Goal: Task Accomplishment & Management: Complete application form

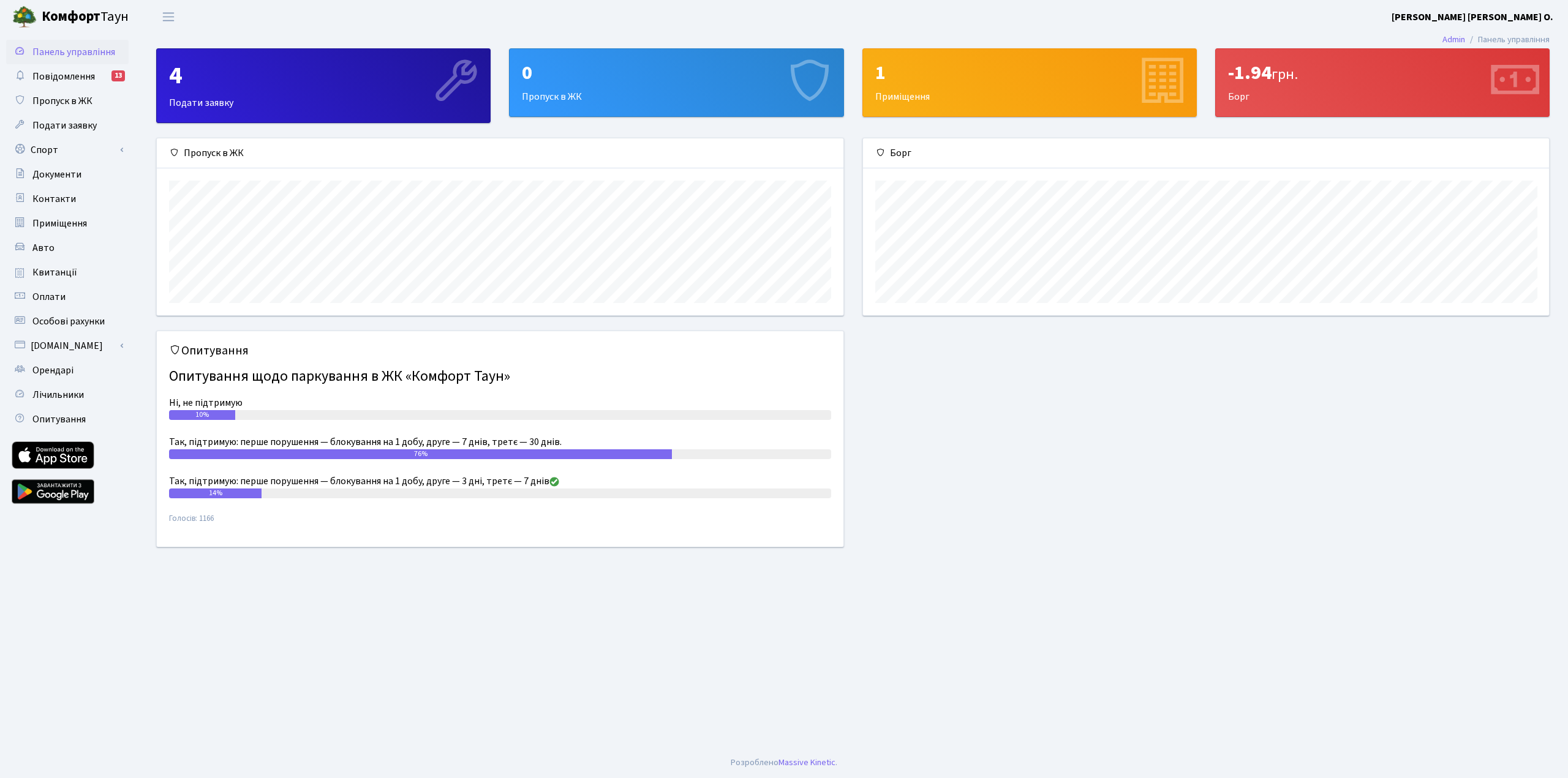
scroll to position [177, 686]
click at [55, 100] on span "Пропуск в ЖК" at bounding box center [62, 101] width 60 height 13
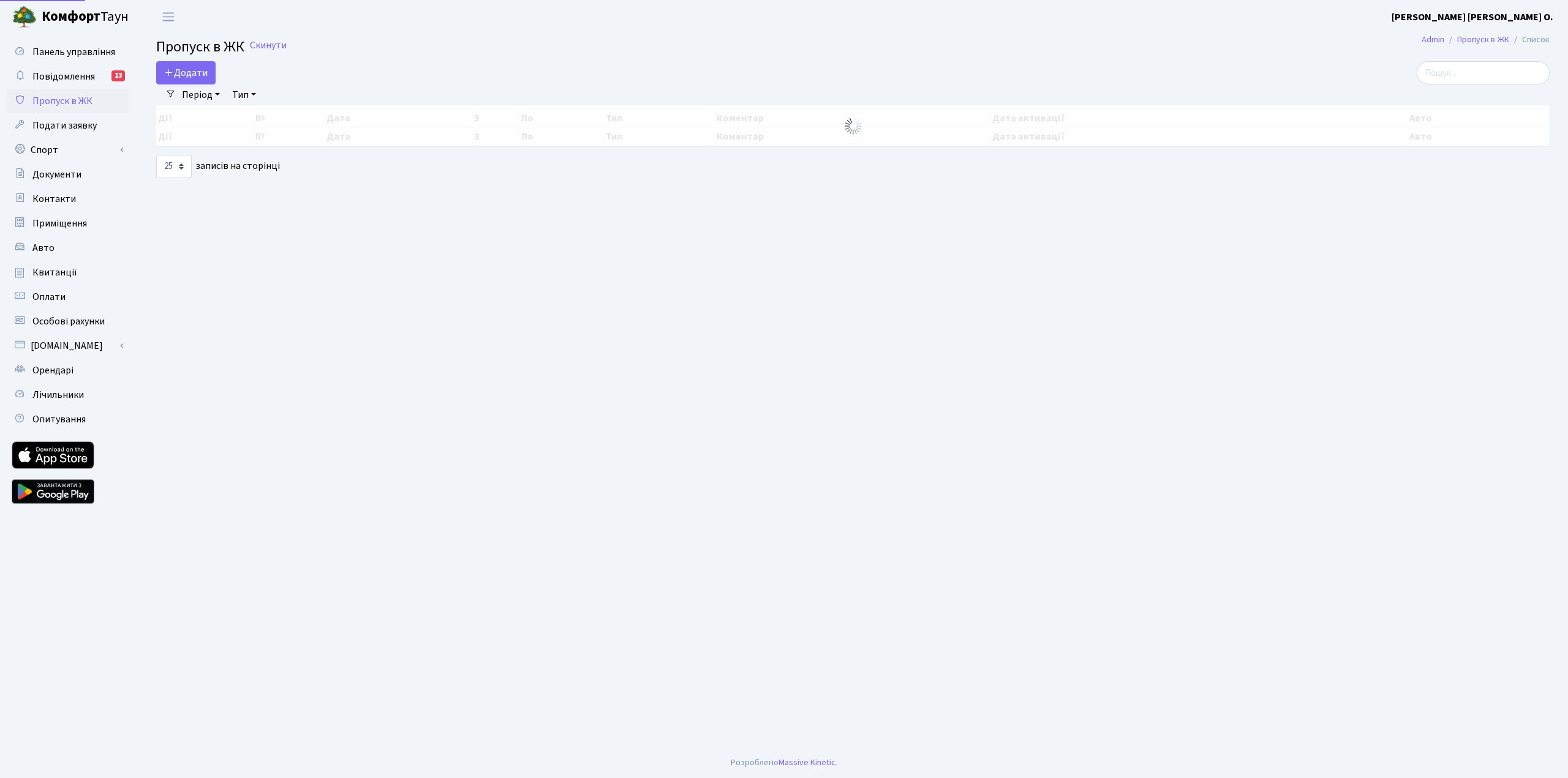
select select "25"
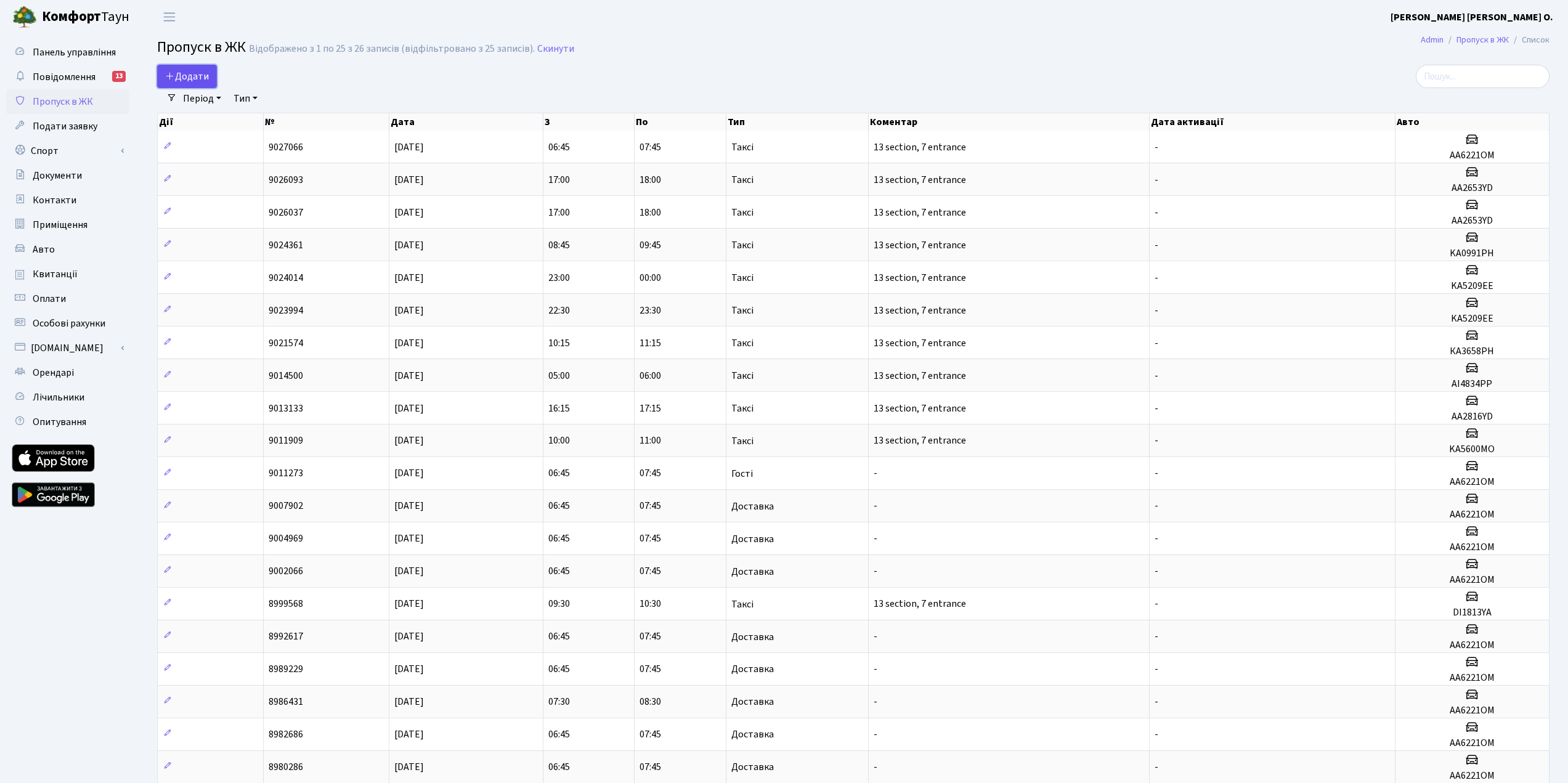
click at [197, 84] on link "Додати" at bounding box center [186, 77] width 60 height 24
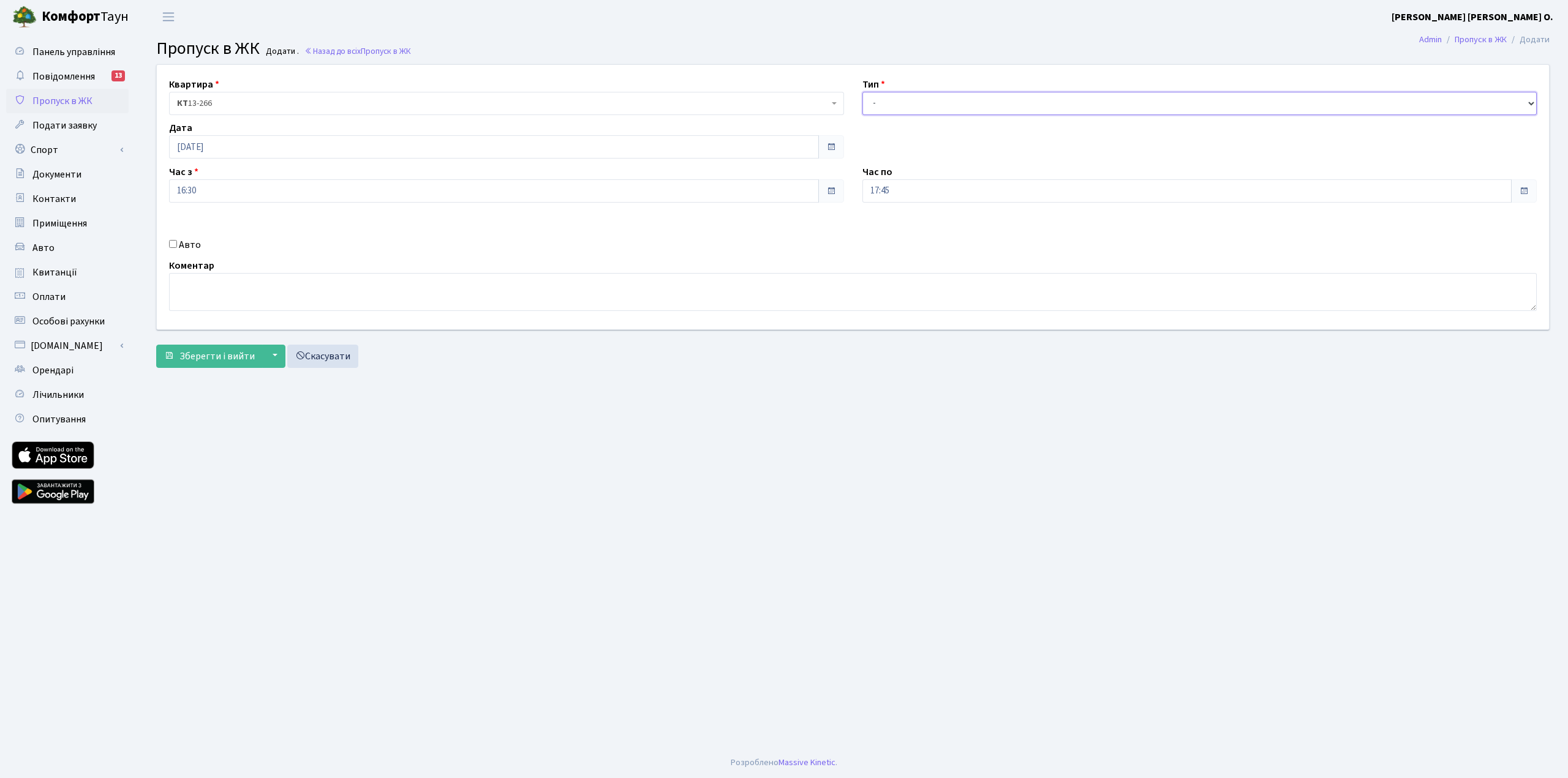
click at [890, 106] on select "- Доставка Таксі Гості Сервіс" at bounding box center [1200, 104] width 675 height 23
select select "2"
click at [862, 92] on select "- Доставка Таксі Гості Сервіс" at bounding box center [1200, 104] width 675 height 23
click at [193, 244] on label "Авто" at bounding box center [190, 245] width 22 height 15
click at [177, 244] on input "Авто" at bounding box center [173, 244] width 8 height 8
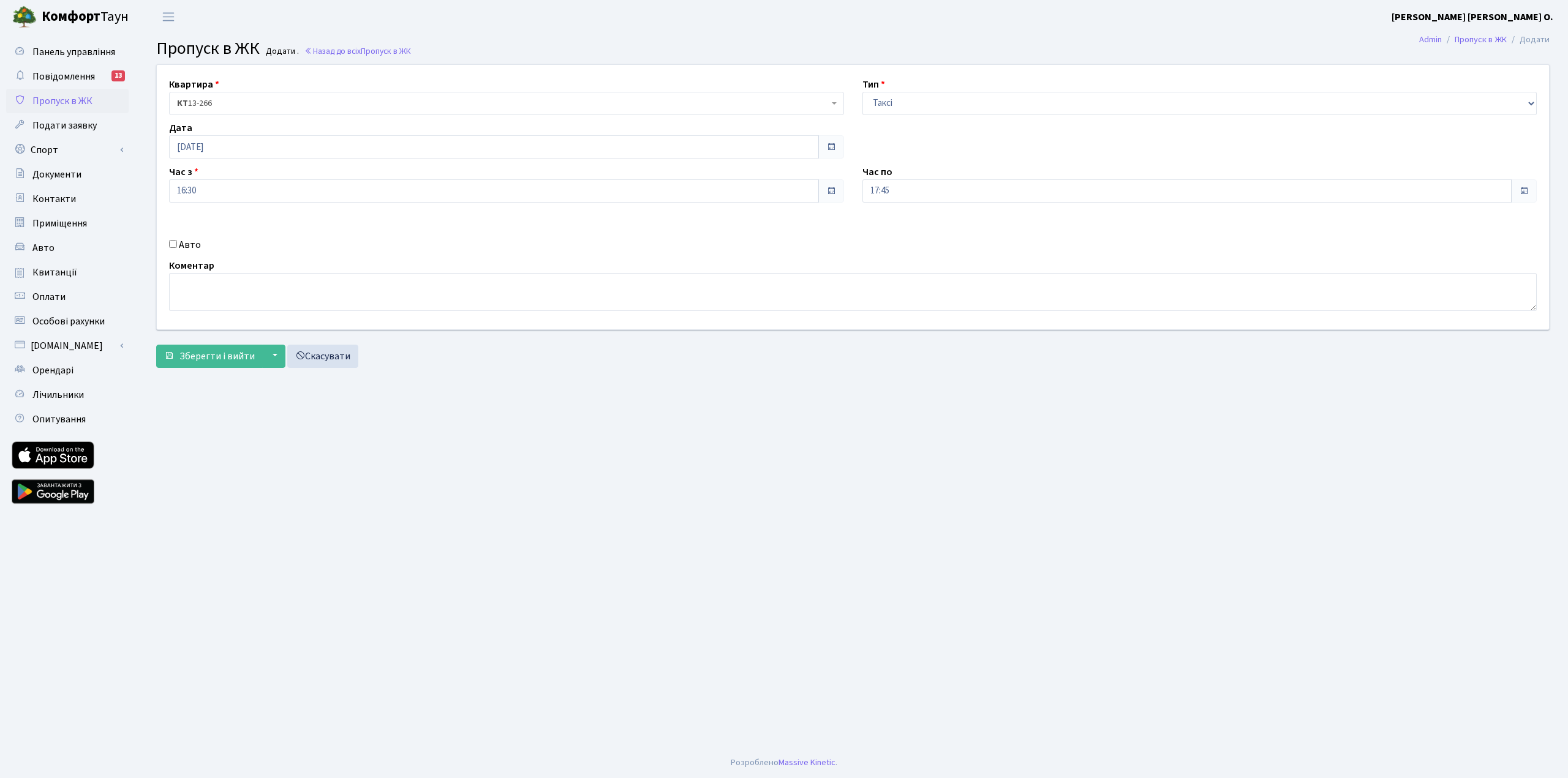
checkbox input "true"
paste input "АА3337ІМ"
type input "АА3337ІМ"
click at [214, 356] on span "Зберегти і вийти" at bounding box center [217, 356] width 75 height 13
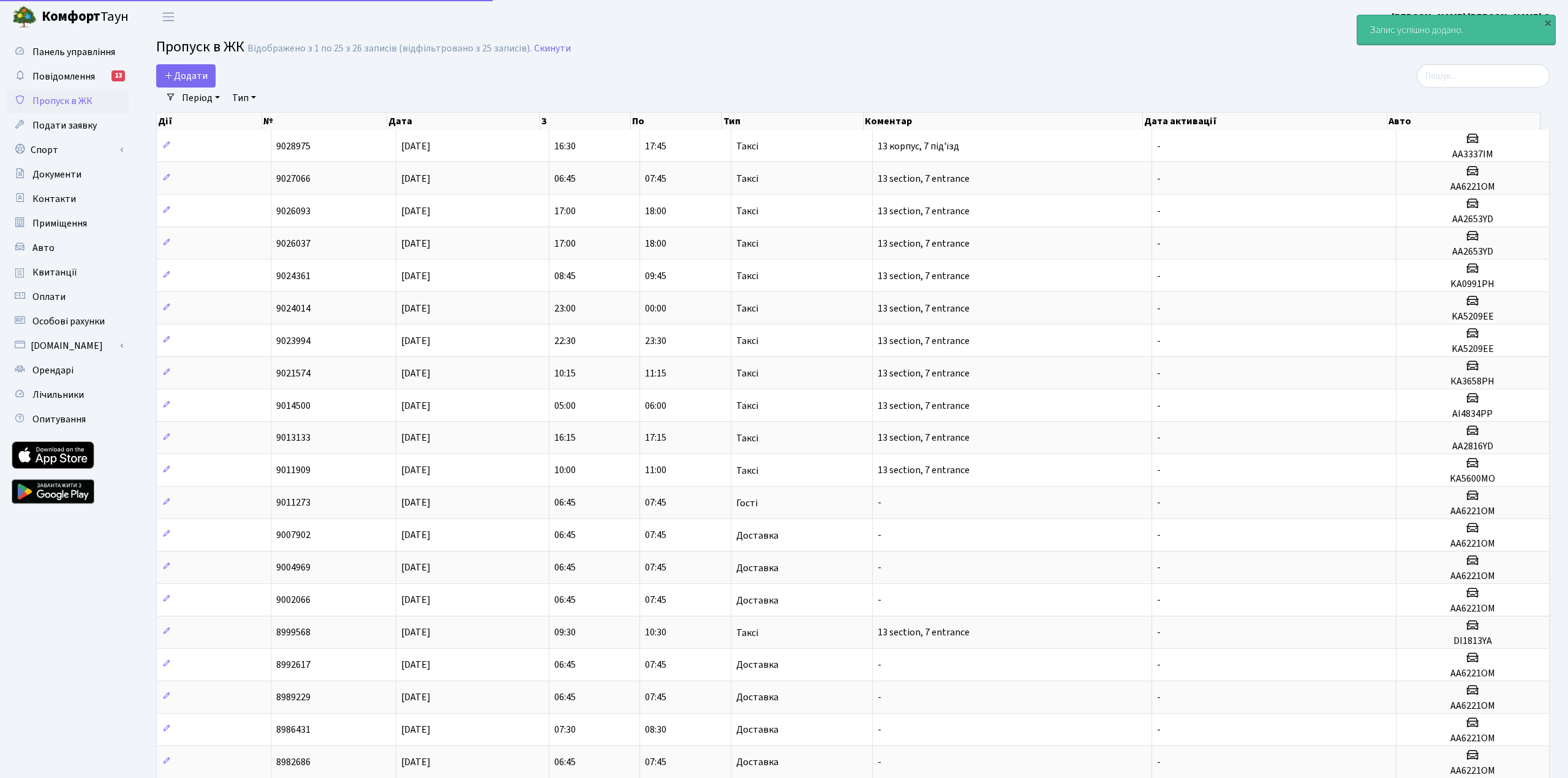
select select "25"
